Goal: Task Accomplishment & Management: Manage account settings

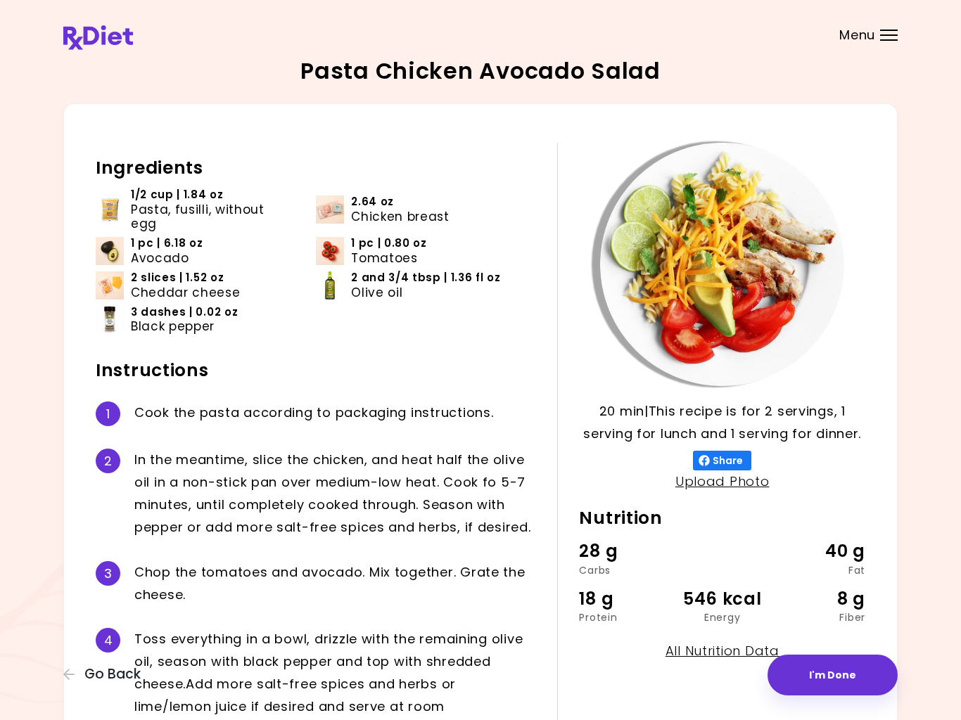
scroll to position [72, 0]
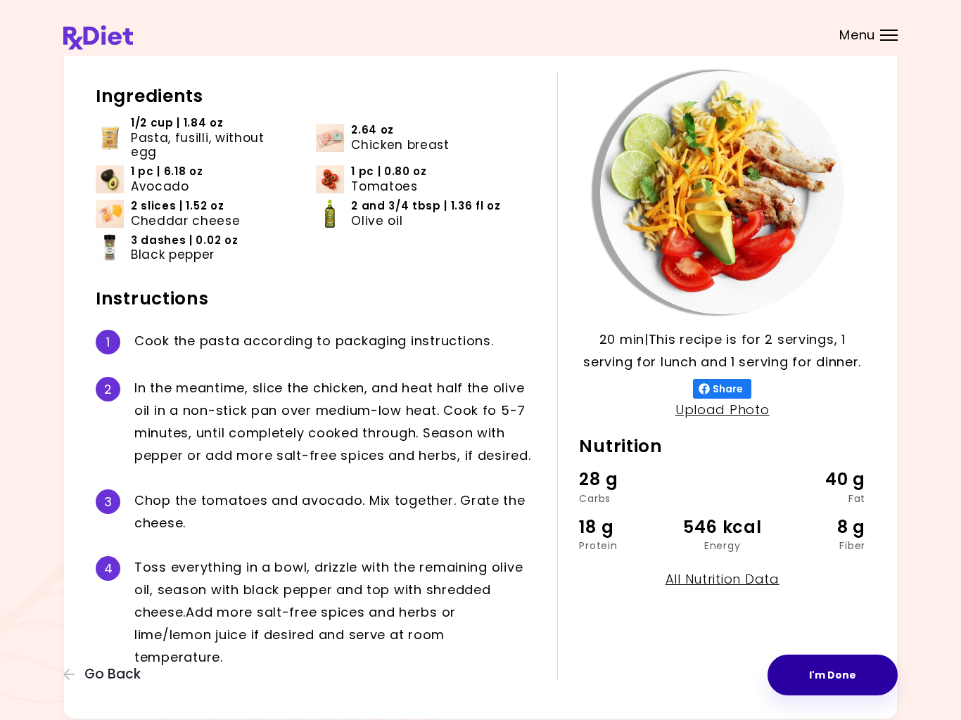
click at [833, 670] on button "I'm Done" at bounding box center [832, 675] width 130 height 41
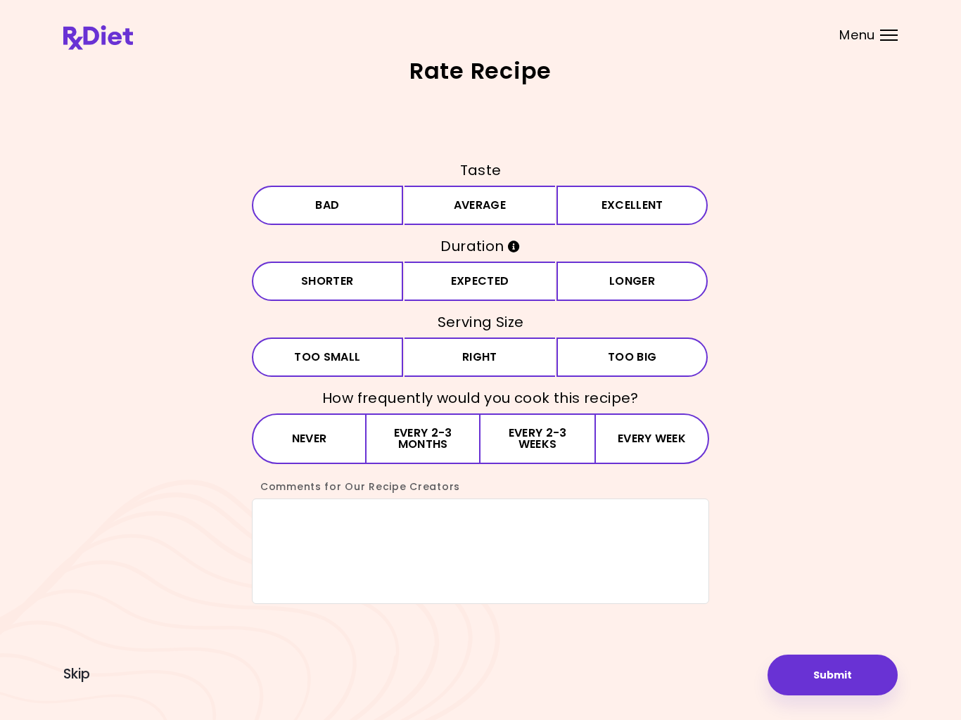
click at [832, 670] on button "Submit" at bounding box center [832, 675] width 130 height 41
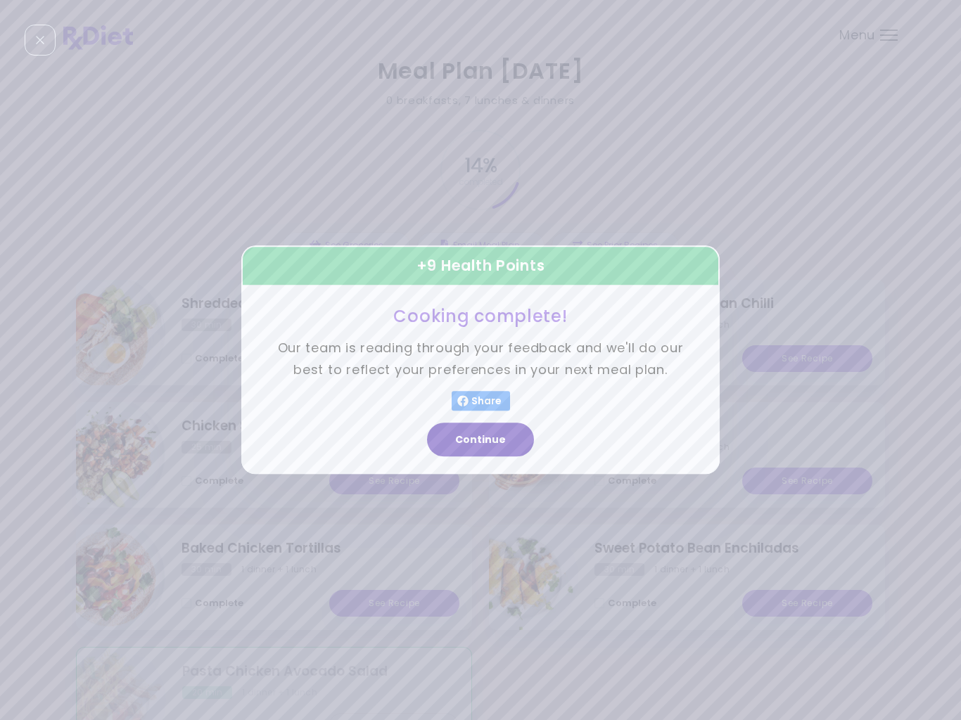
click at [474, 438] on button "Continue" at bounding box center [480, 440] width 107 height 34
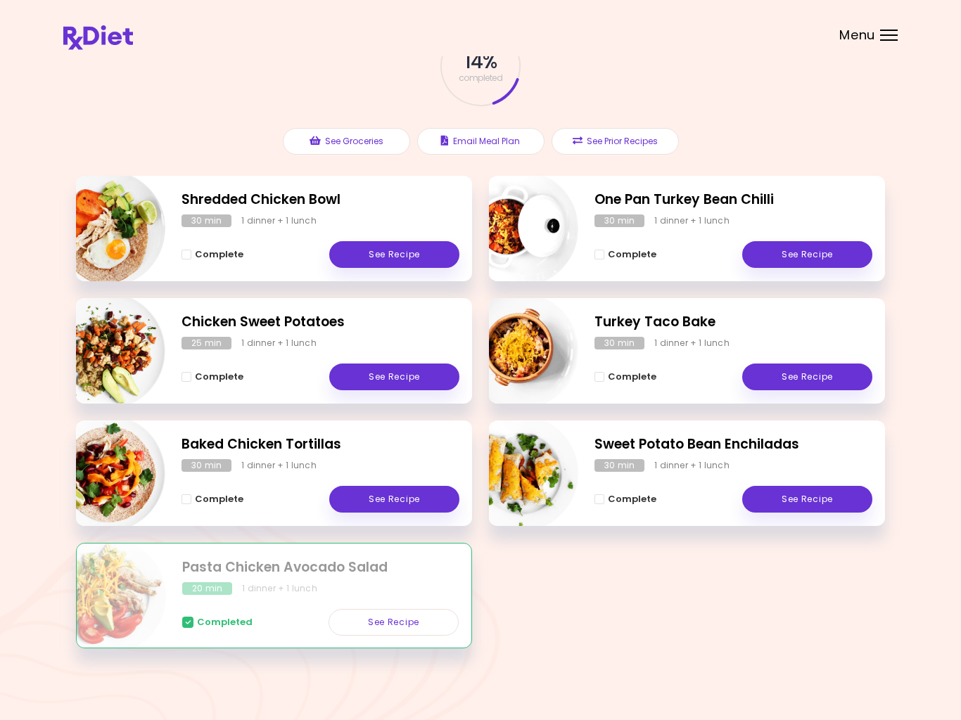
scroll to position [103, 0]
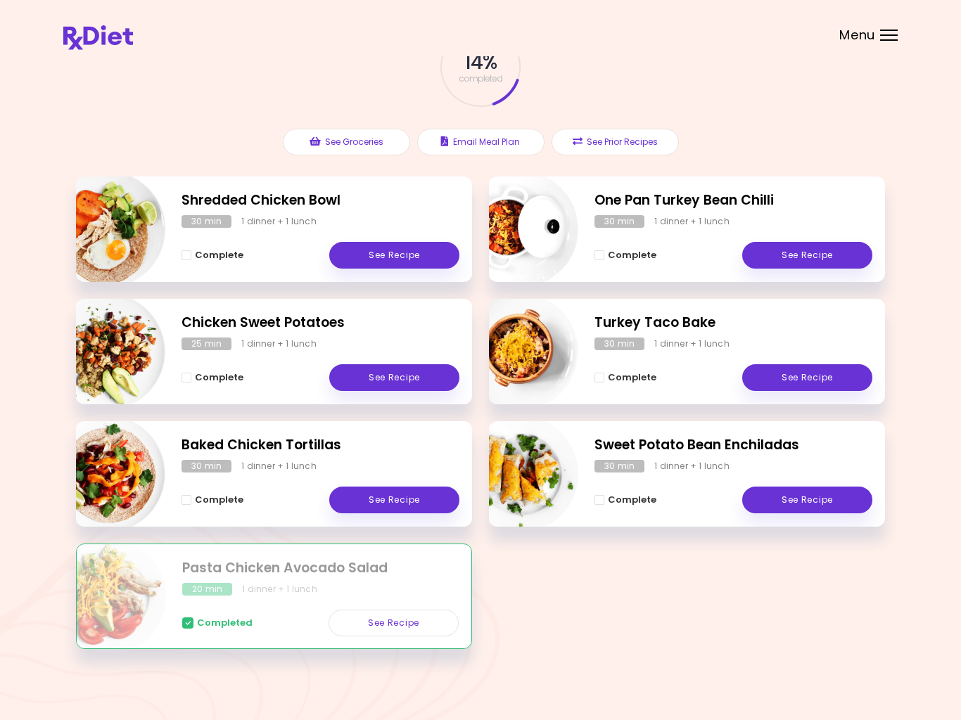
click at [198, 633] on div "Completed See Recipe" at bounding box center [320, 616] width 276 height 41
click at [215, 628] on span "Completed" at bounding box center [225, 623] width 56 height 11
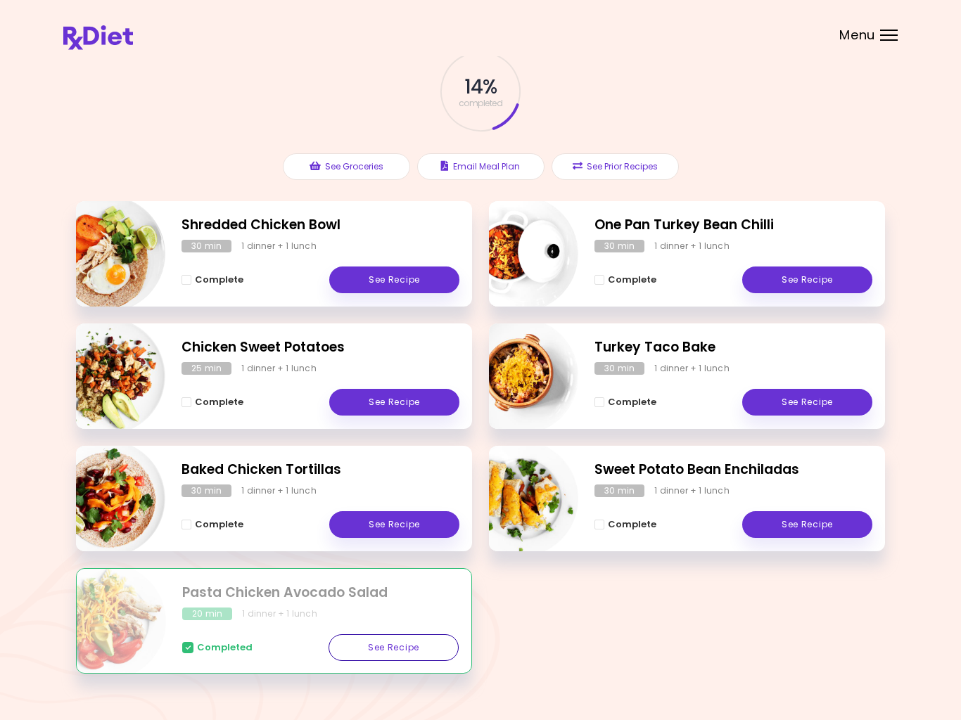
scroll to position [79, 0]
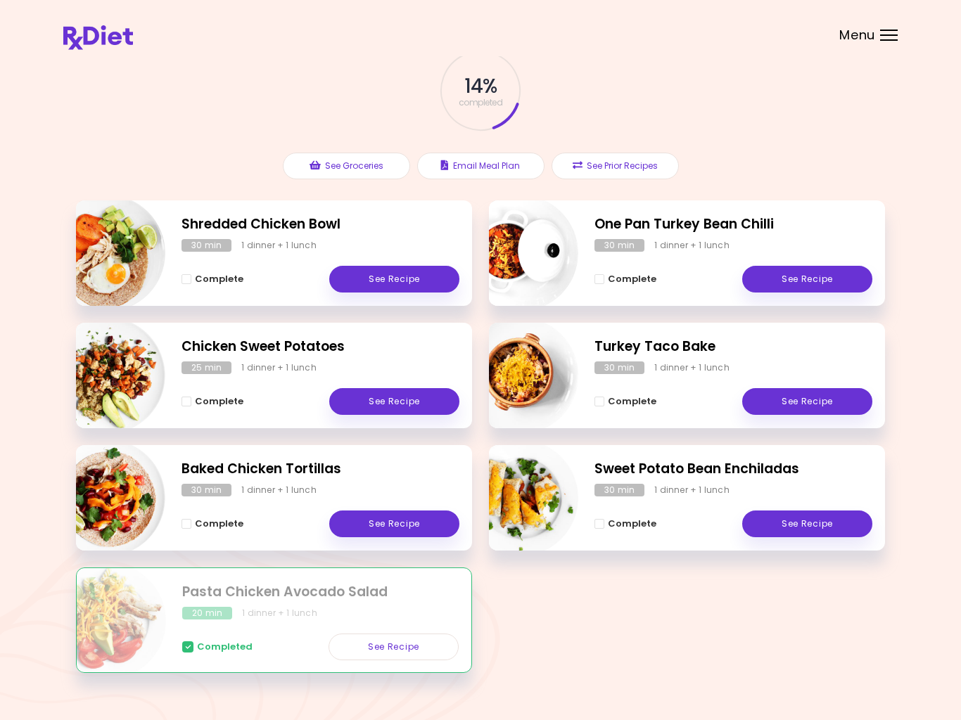
click at [613, 177] on button "See Prior Recipes" at bounding box center [614, 166] width 127 height 27
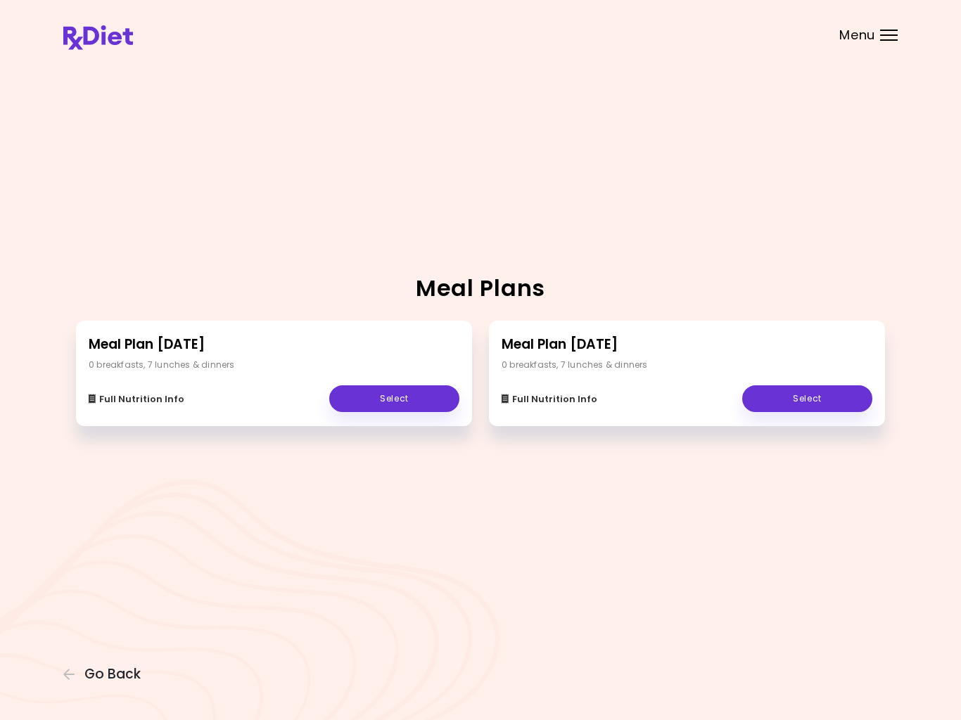
click at [393, 410] on link "Select" at bounding box center [394, 398] width 130 height 27
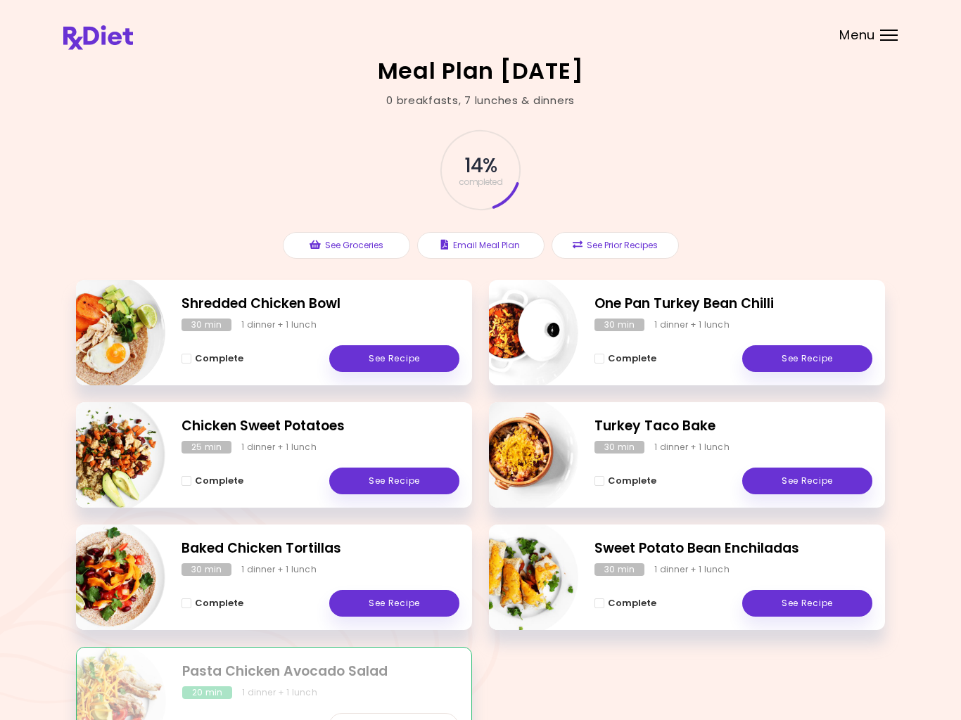
click at [894, 34] on div at bounding box center [889, 34] width 18 height 1
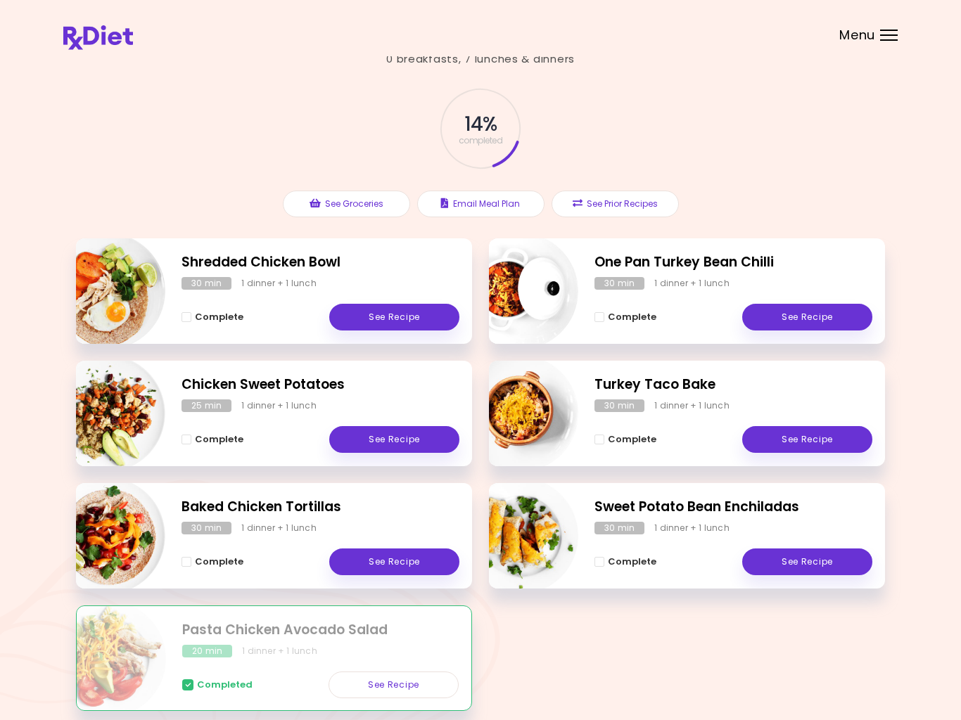
scroll to position [108, 0]
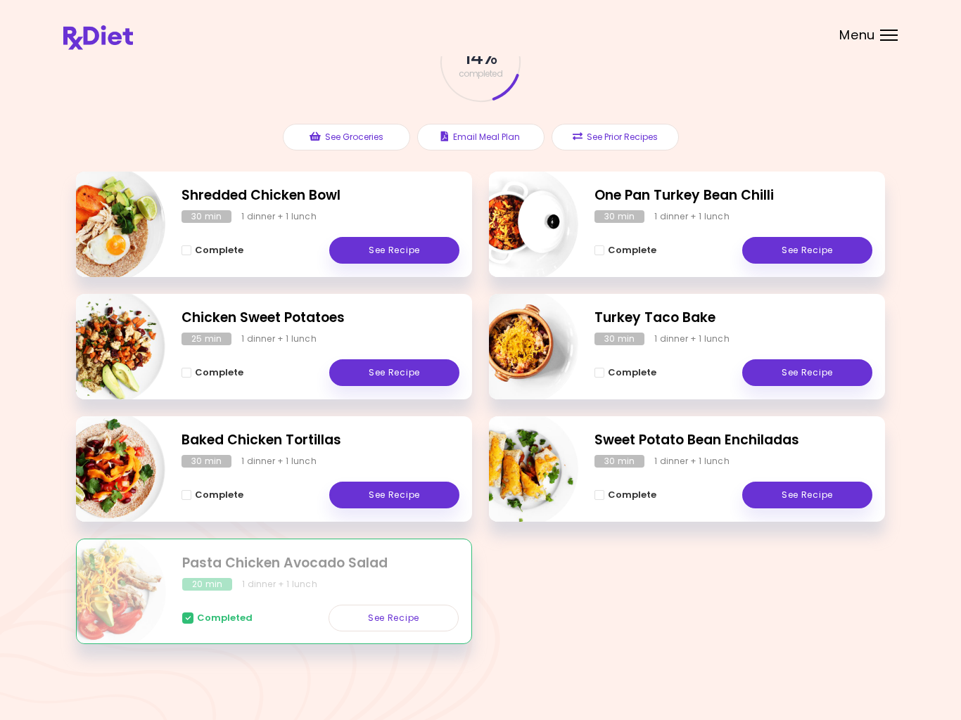
click at [531, 664] on div "Meal Plan [DATE] 0 breakfasts , 7 lunches & dinners 14 % completed See Grocerie…" at bounding box center [480, 306] width 961 height 829
click at [630, 143] on button "See Prior Recipes" at bounding box center [614, 137] width 127 height 27
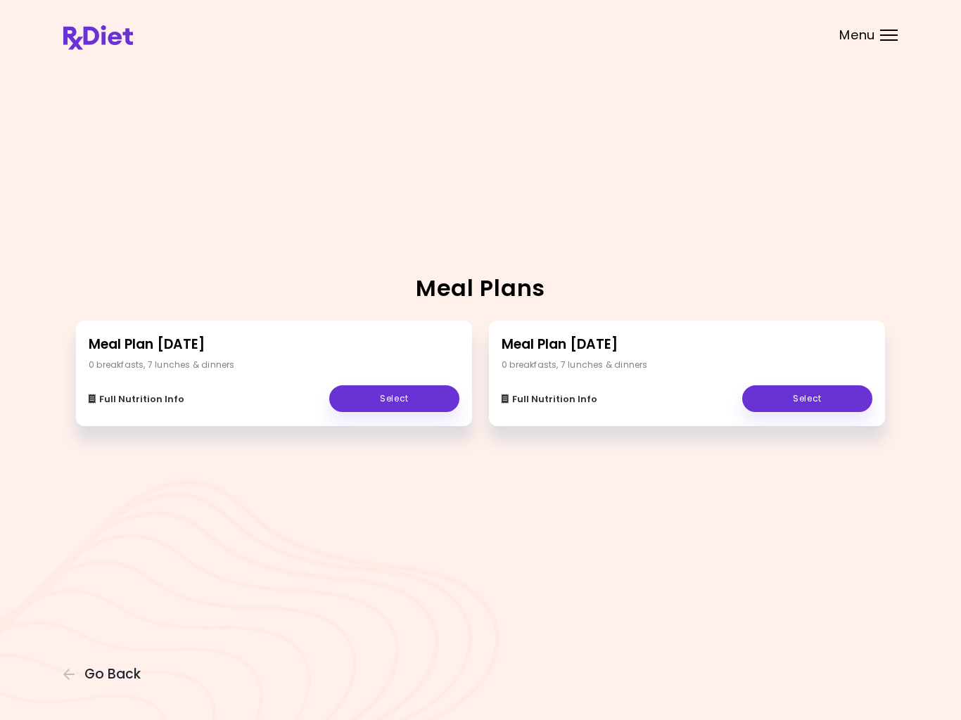
click at [808, 406] on link "Select" at bounding box center [807, 398] width 130 height 27
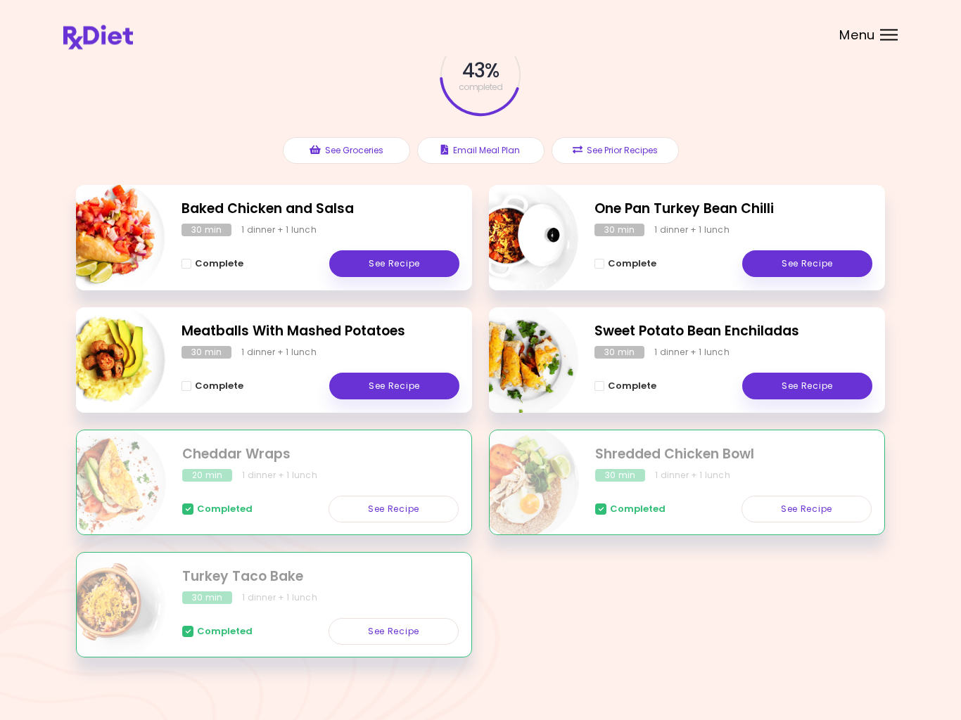
scroll to position [108, 0]
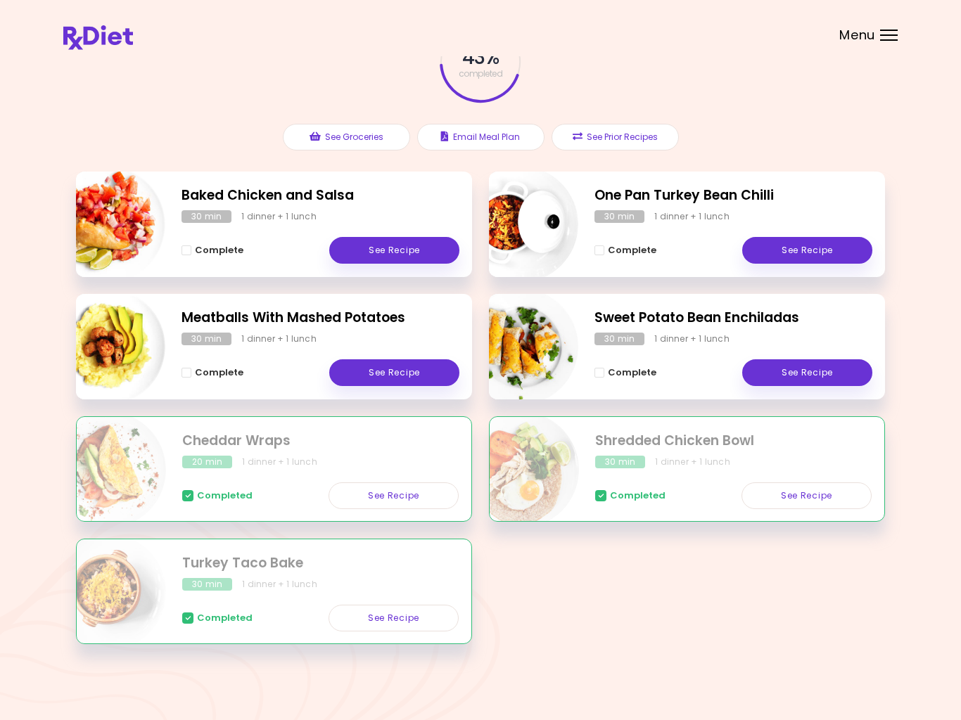
click at [604, 134] on button "See Prior Recipes" at bounding box center [614, 137] width 127 height 27
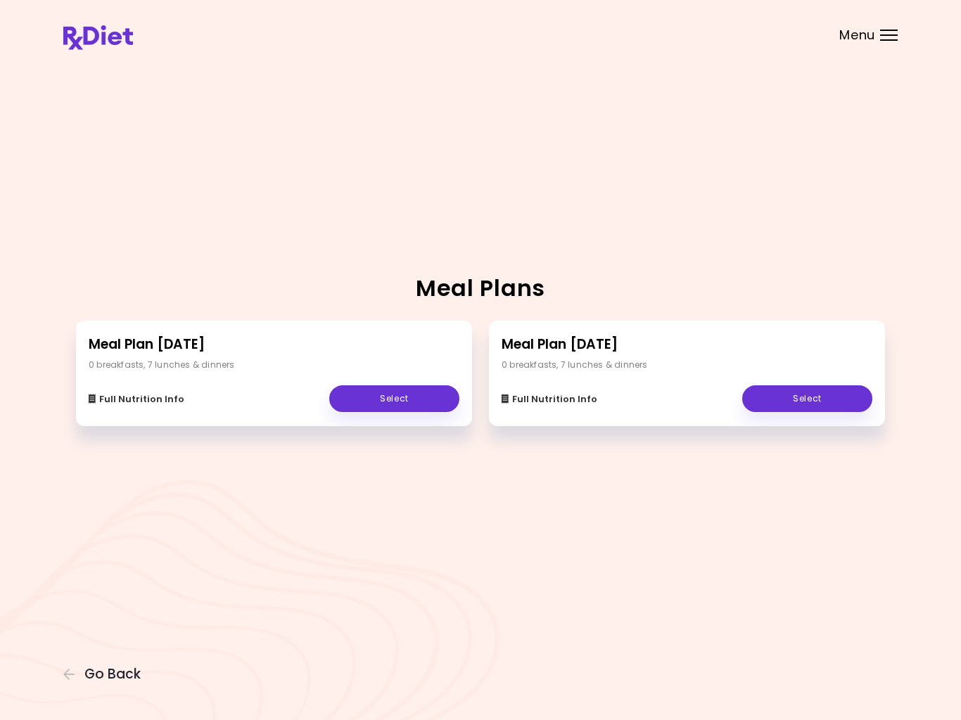
click at [398, 406] on link "Select" at bounding box center [394, 398] width 130 height 27
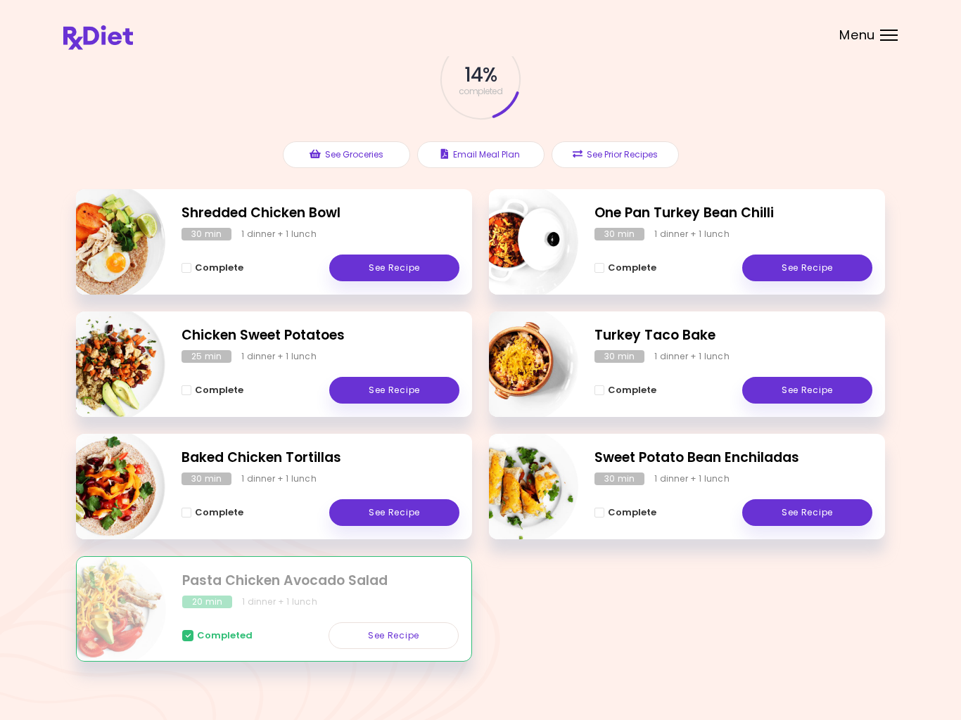
scroll to position [108, 0]
